Goal: Navigation & Orientation: Go to known website

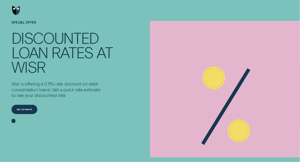
click at [16, 6] on img "Go to home page" at bounding box center [16, 10] width 8 height 9
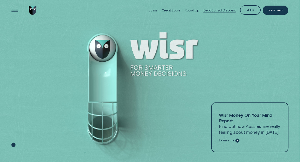
click at [229, 8] on div "Debt Consol Discount" at bounding box center [219, 10] width 32 height 21
